Goal: Communication & Community: Answer question/provide support

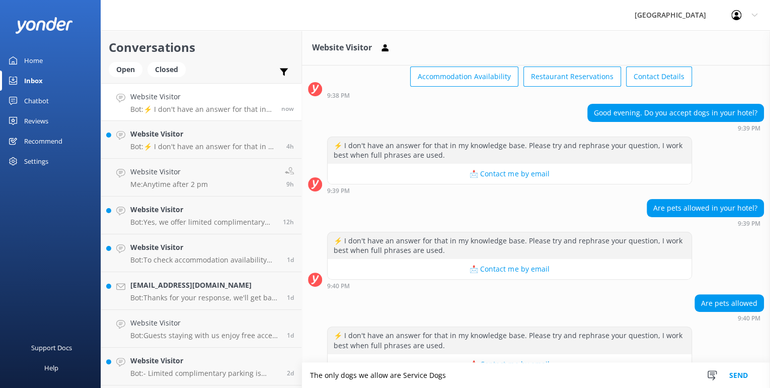
scroll to position [87, 0]
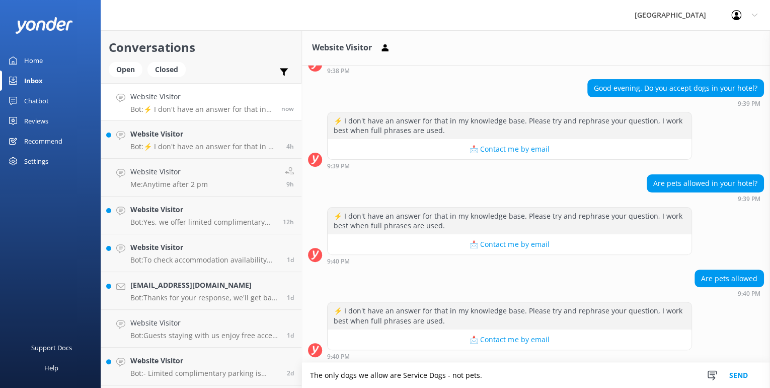
click at [459, 375] on textarea "The only dogs we allow are Service Dogs - not pets." at bounding box center [536, 375] width 468 height 25
click at [479, 372] on textarea "The only dogs we allow are Service Dogs - no pets." at bounding box center [536, 375] width 468 height 25
click at [488, 373] on textarea "The only dogs we allow are Service Dogs - no pets." at bounding box center [536, 375] width 468 height 25
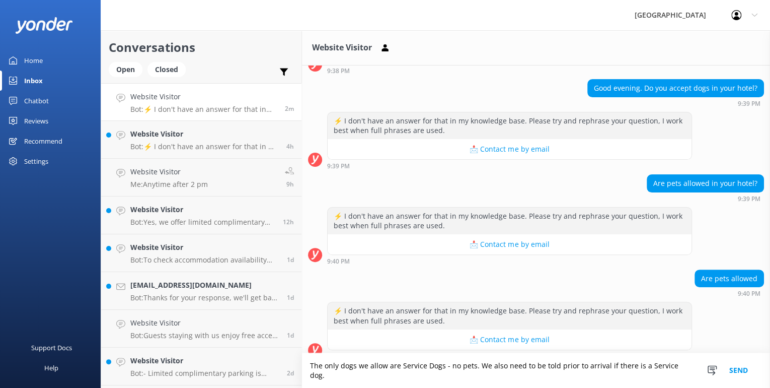
click at [429, 374] on textarea "The only dogs we allow are Service Dogs - no pets. We also need to be told prio…" at bounding box center [536, 370] width 468 height 35
type textarea "The only dogs we allow are Service dogs - no pets. We also need to be told prio…"
click at [736, 376] on button "Send" at bounding box center [739, 370] width 38 height 35
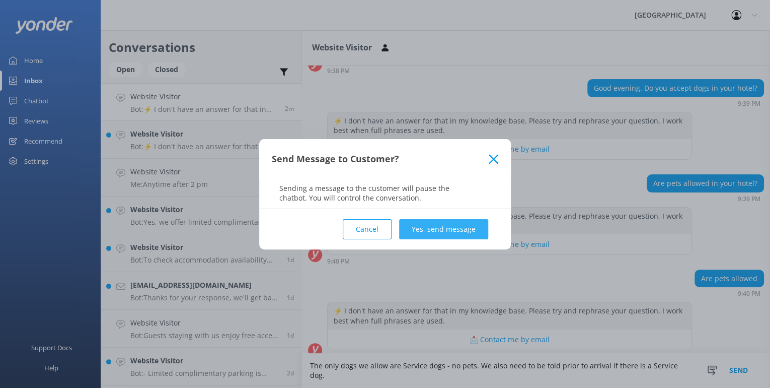
click at [427, 227] on button "Yes, send message" at bounding box center [443, 229] width 89 height 20
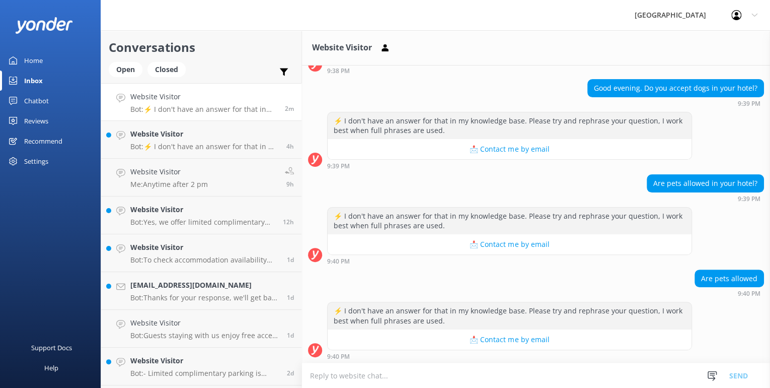
scroll to position [162, 0]
